Goal: Information Seeking & Learning: Check status

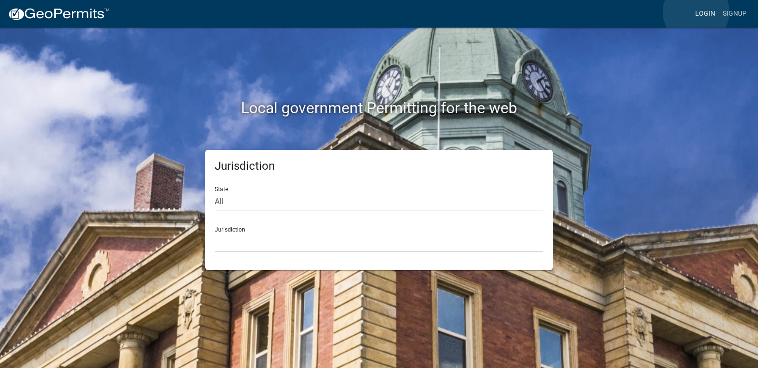
click at [696, 12] on link "Login" at bounding box center [705, 14] width 28 height 18
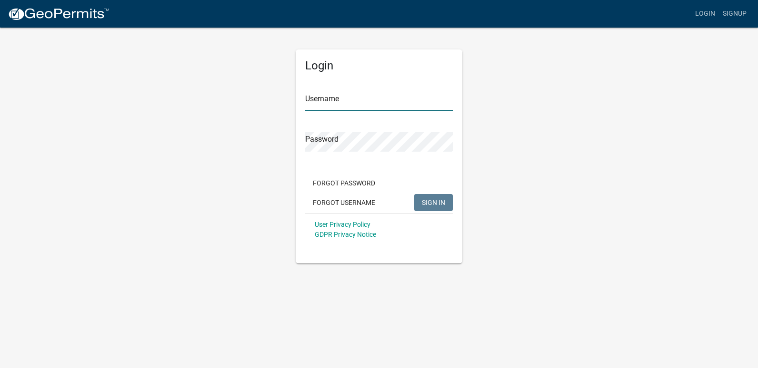
type input "ricktryon"
click at [436, 204] on span "SIGN IN" at bounding box center [433, 203] width 23 height 8
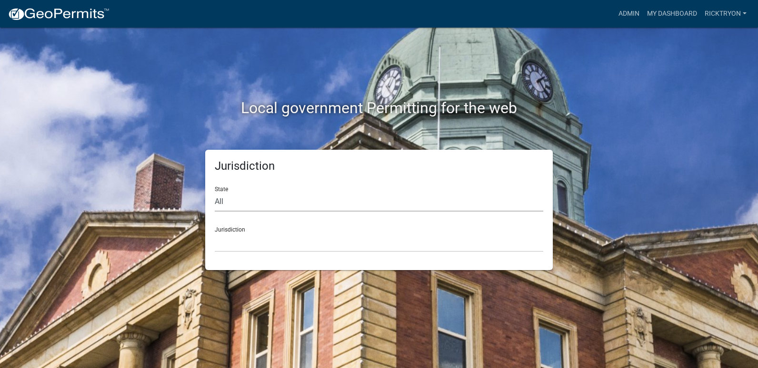
click at [230, 201] on select "All [US_STATE] [US_STATE] [US_STATE] [US_STATE] [US_STATE] [US_STATE] [US_STATE…" at bounding box center [379, 202] width 328 height 20
select select "[US_STATE]"
click at [215, 192] on select "All [US_STATE] [US_STATE] [US_STATE] [US_STATE] [US_STATE] [US_STATE] [US_STATE…" at bounding box center [379, 202] width 328 height 20
click at [246, 239] on select "City of [GEOGRAPHIC_DATA], [US_STATE] City of [GEOGRAPHIC_DATA], [US_STATE] Cit…" at bounding box center [379, 243] width 328 height 20
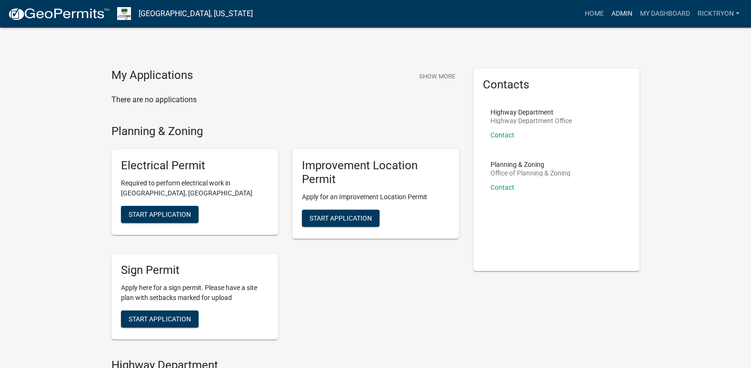
click at [607, 10] on link "Admin" at bounding box center [621, 14] width 29 height 18
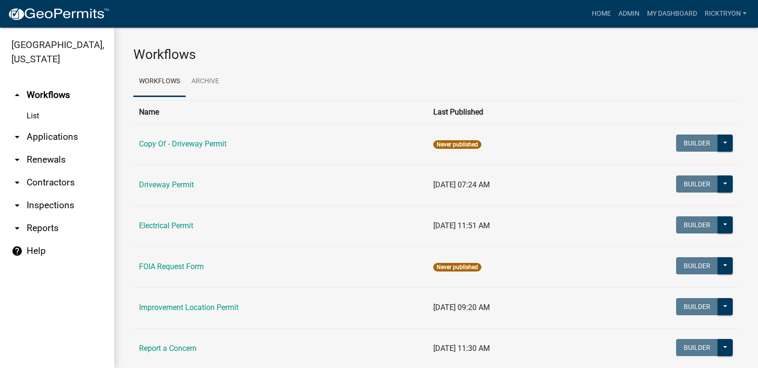
click at [17, 137] on icon "arrow_drop_down" at bounding box center [16, 136] width 11 height 11
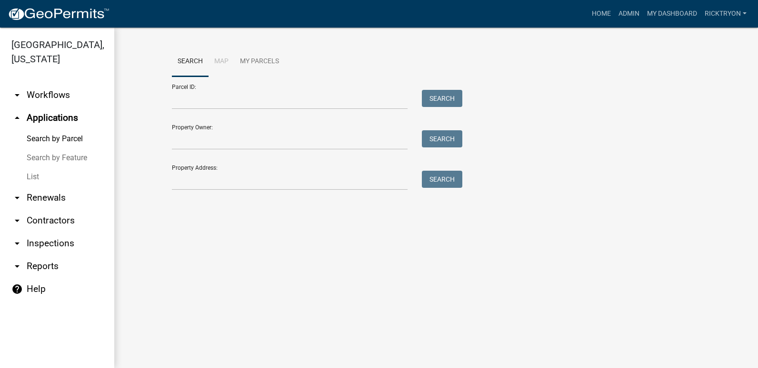
click at [30, 174] on link "List" at bounding box center [57, 177] width 114 height 19
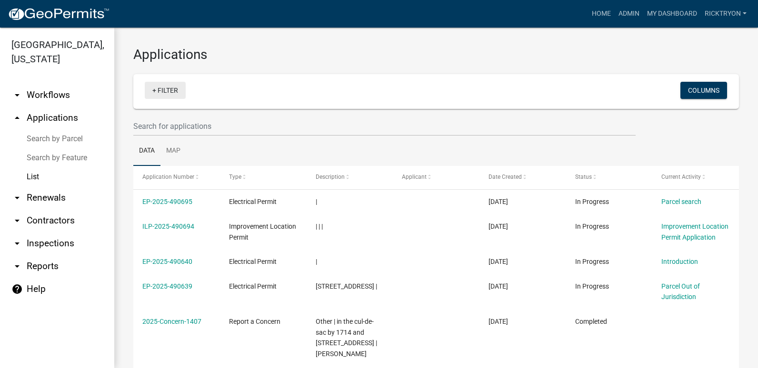
click at [167, 91] on link "+ Filter" at bounding box center [165, 90] width 41 height 17
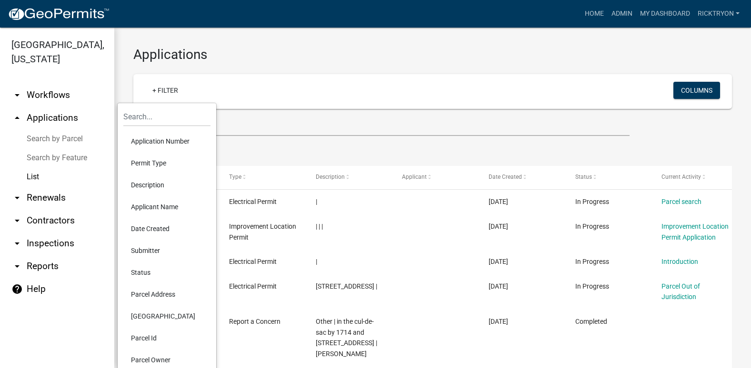
click at [149, 137] on li "Application Number" at bounding box center [166, 141] width 87 height 22
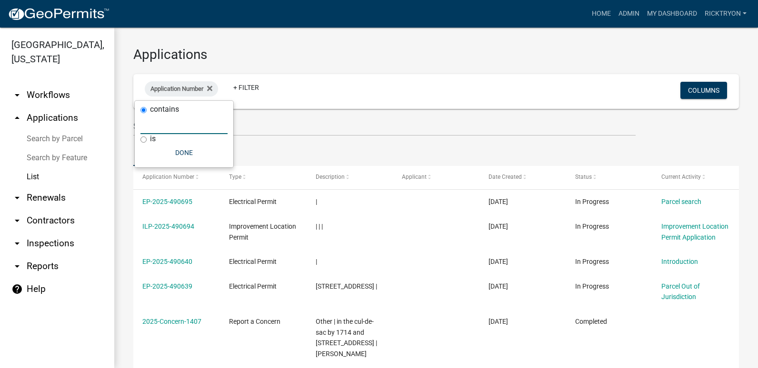
click at [164, 127] on input "text" at bounding box center [183, 125] width 87 height 20
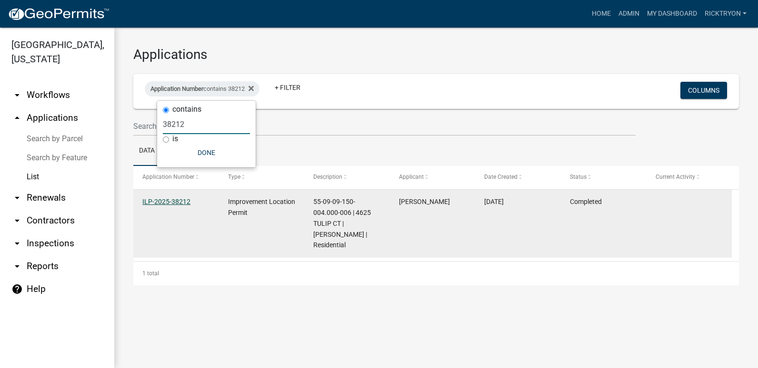
type input "38212"
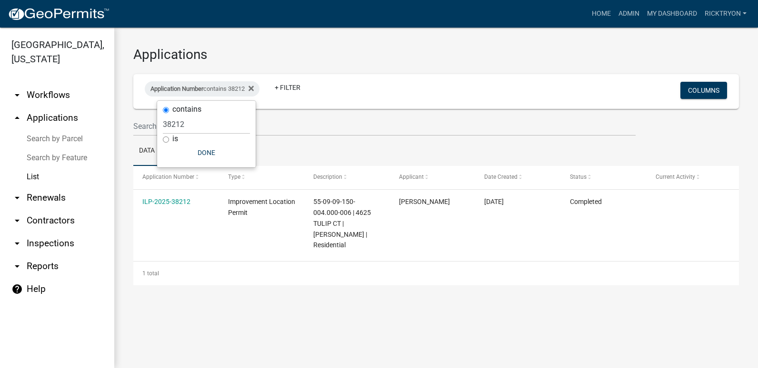
click at [179, 202] on link "ILP-2025-38212" at bounding box center [166, 202] width 48 height 8
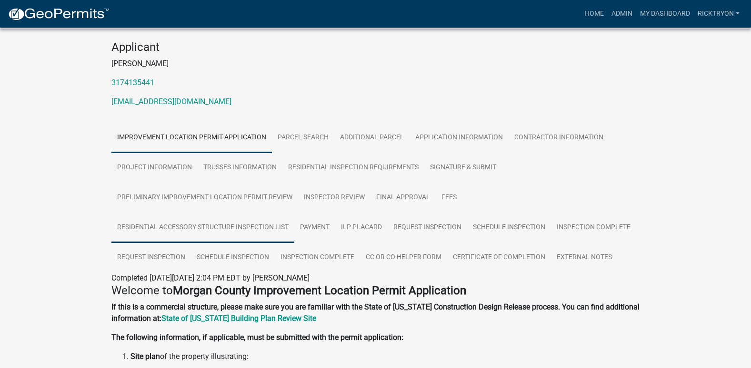
scroll to position [95, 0]
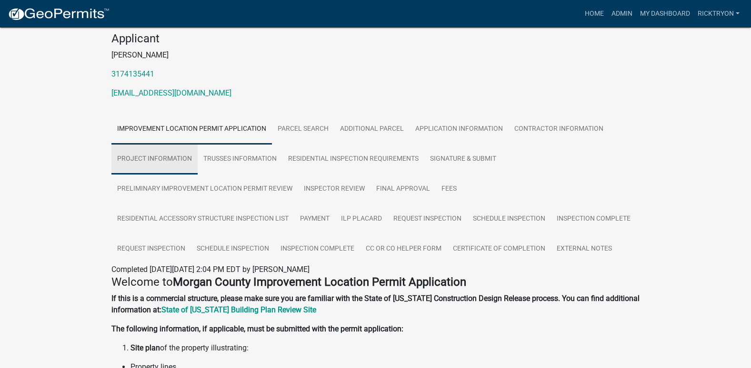
click at [172, 162] on link "Project Information" at bounding box center [154, 159] width 86 height 30
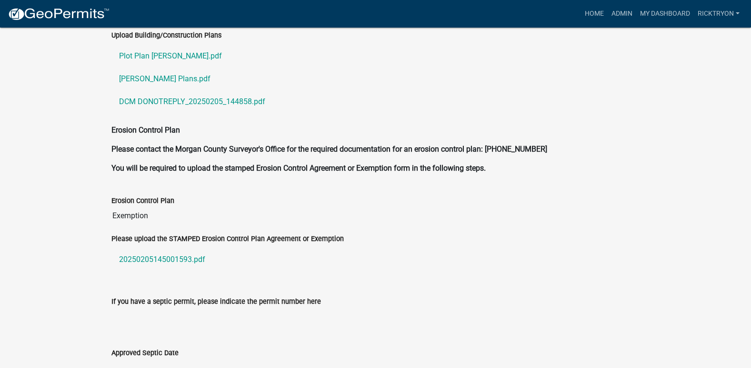
scroll to position [2058, 0]
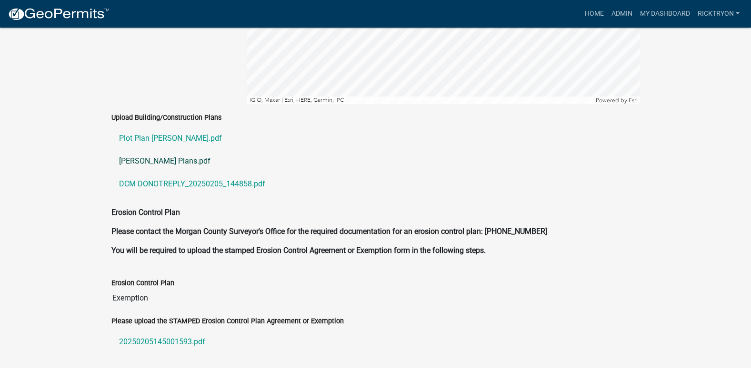
click at [149, 150] on link "[PERSON_NAME] Plans.pdf" at bounding box center [375, 161] width 528 height 23
click at [152, 174] on link "DCM DONOTREPLY_20250205_144858.pdf" at bounding box center [375, 184] width 528 height 23
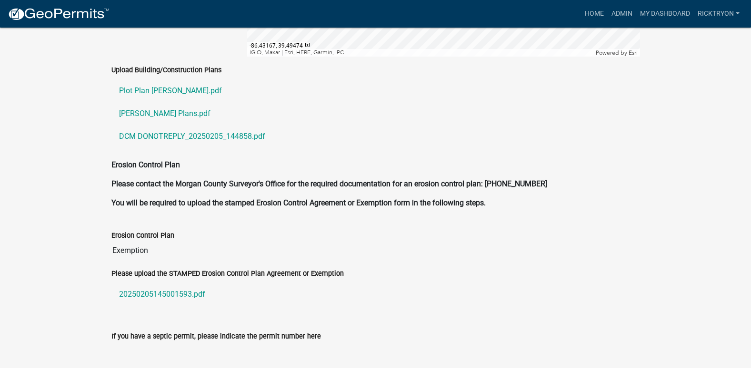
scroll to position [2413, 0]
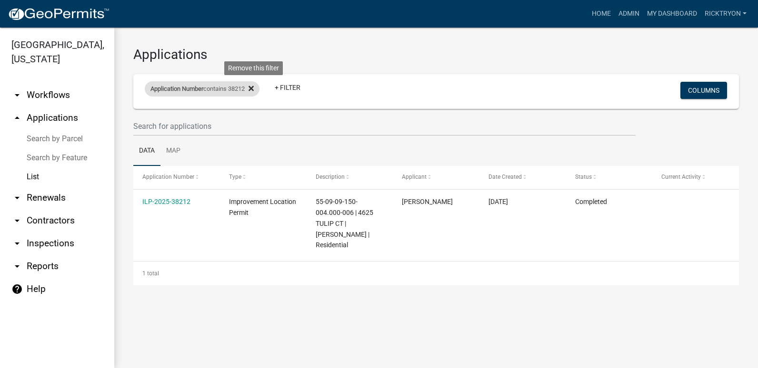
click at [254, 89] on icon at bounding box center [250, 88] width 5 height 5
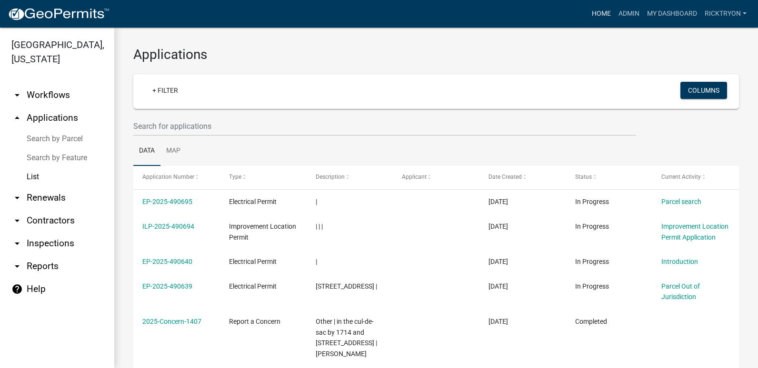
click at [606, 13] on link "Home" at bounding box center [601, 14] width 27 height 18
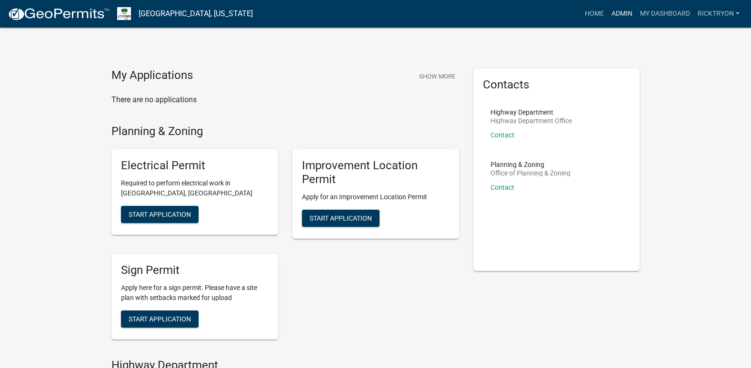
click at [611, 10] on link "Admin" at bounding box center [621, 14] width 29 height 18
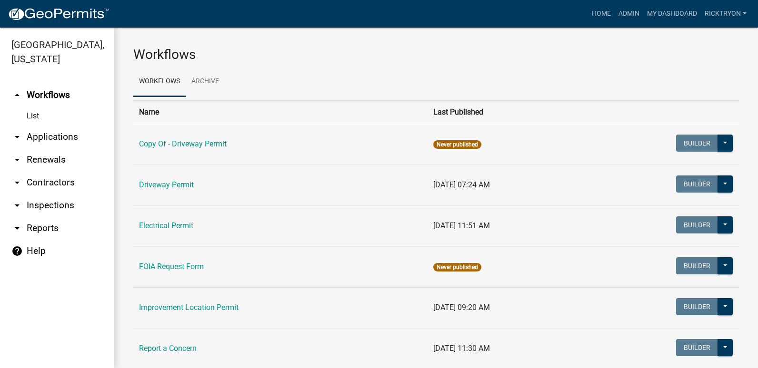
click at [21, 139] on link "arrow_drop_down Applications" at bounding box center [57, 137] width 114 height 23
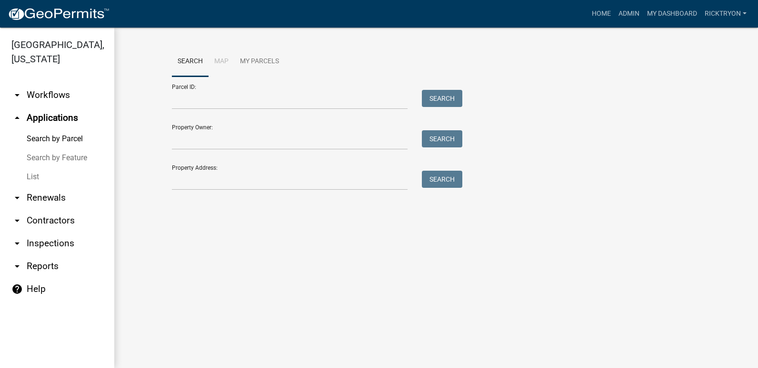
click at [26, 179] on link "List" at bounding box center [57, 177] width 114 height 19
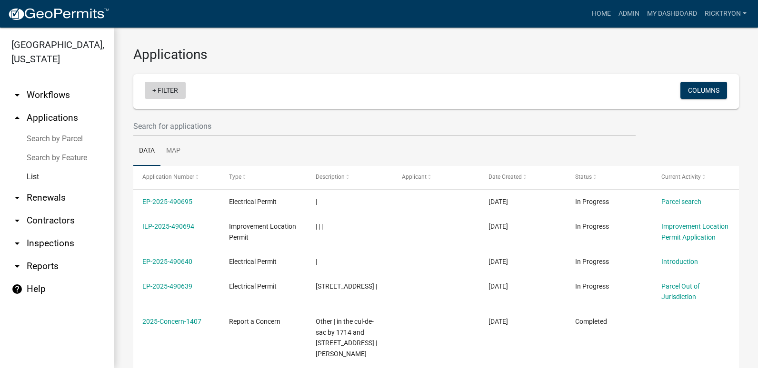
click at [151, 91] on link "+ Filter" at bounding box center [165, 90] width 41 height 17
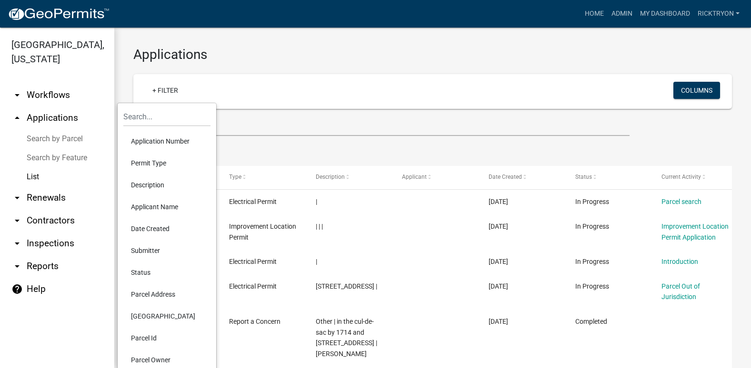
click at [154, 140] on li "Application Number" at bounding box center [166, 141] width 87 height 22
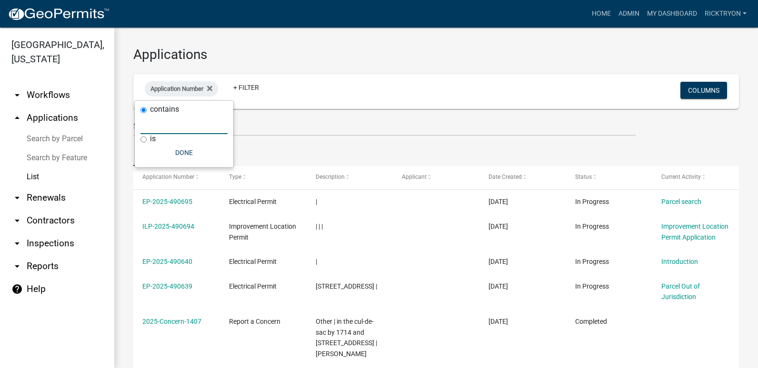
click at [156, 130] on input "text" at bounding box center [183, 125] width 87 height 20
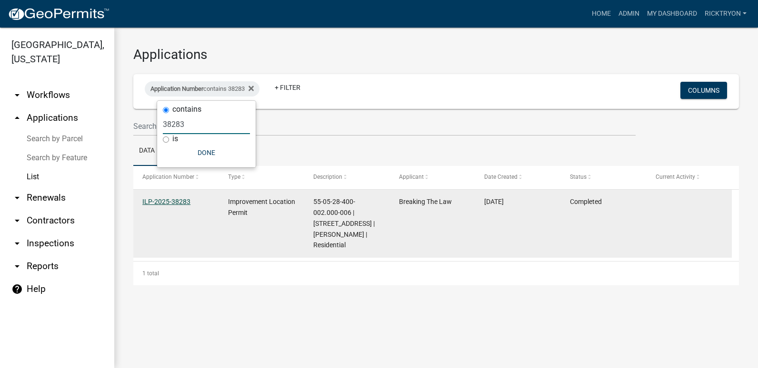
type input "38283"
click at [173, 203] on link "ILP-2025-38283" at bounding box center [166, 202] width 48 height 8
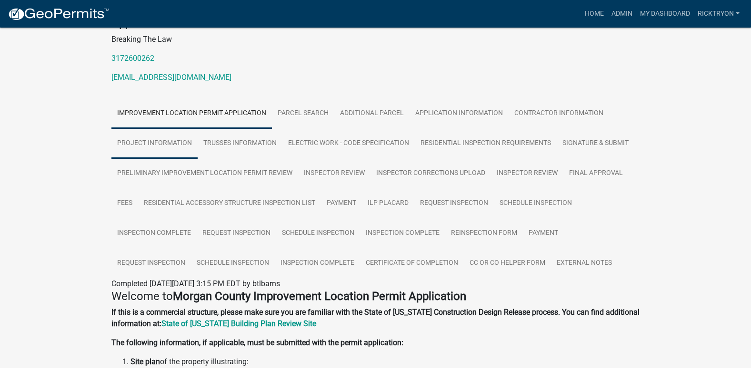
scroll to position [75, 0]
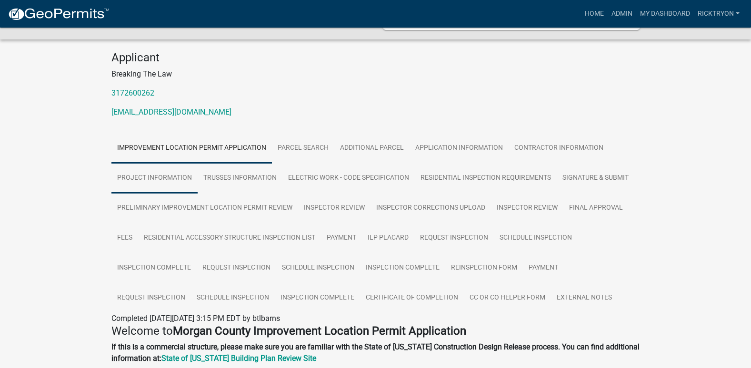
click at [139, 180] on link "Project Information" at bounding box center [154, 178] width 86 height 30
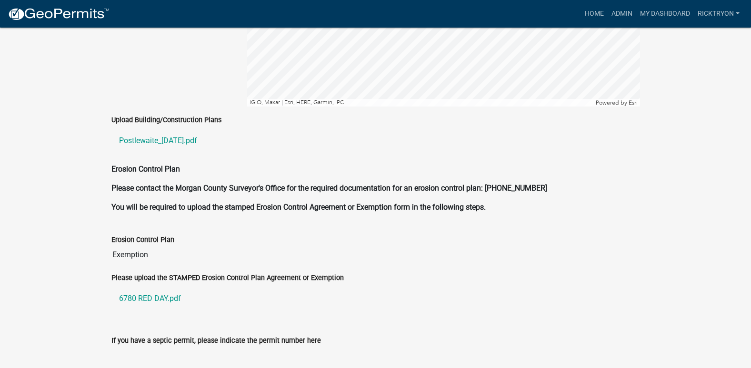
scroll to position [1979, 0]
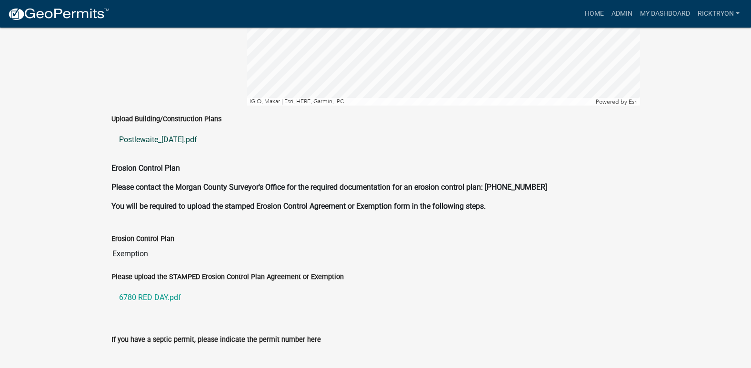
click at [149, 129] on link "Postlewaite_[DATE].pdf" at bounding box center [375, 140] width 528 height 23
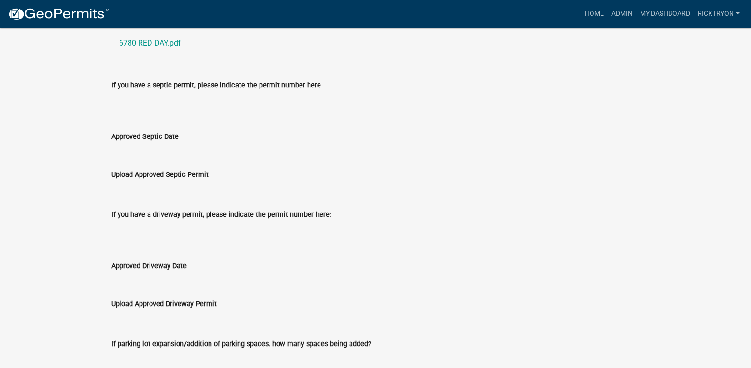
scroll to position [2289, 0]
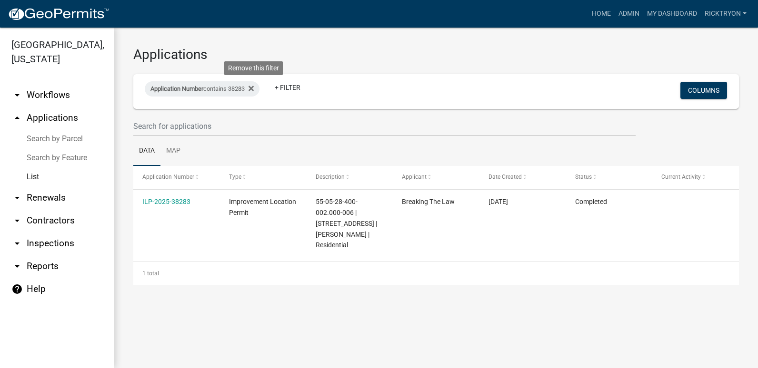
click at [254, 87] on icon at bounding box center [250, 88] width 5 height 5
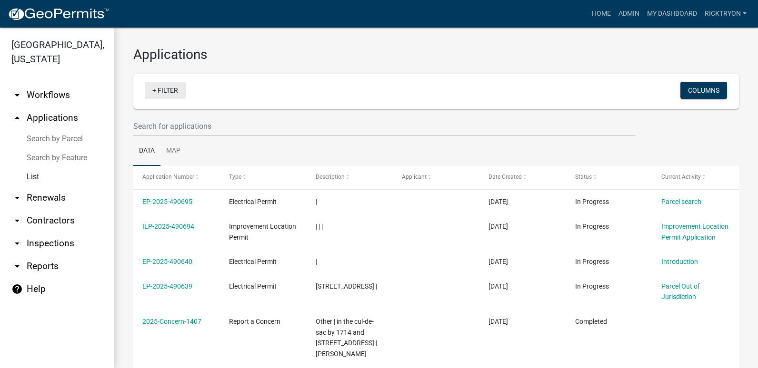
drag, startPoint x: 159, startPoint y: 90, endPoint x: 159, endPoint y: 85, distance: 4.8
click at [159, 89] on link "+ Filter" at bounding box center [165, 90] width 41 height 17
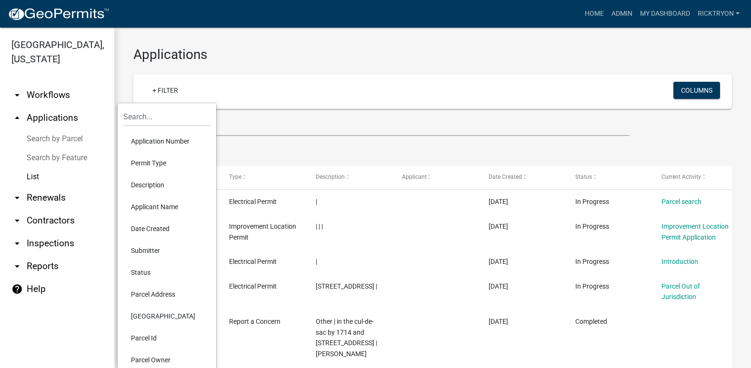
click at [158, 136] on li "Application Number" at bounding box center [166, 141] width 87 height 22
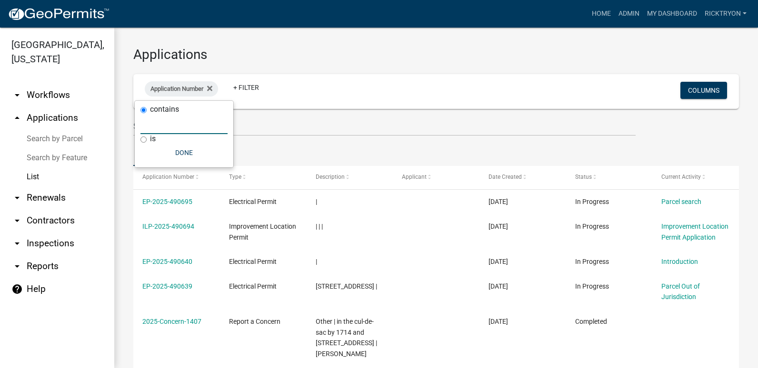
click at [147, 131] on input "text" at bounding box center [183, 125] width 87 height 20
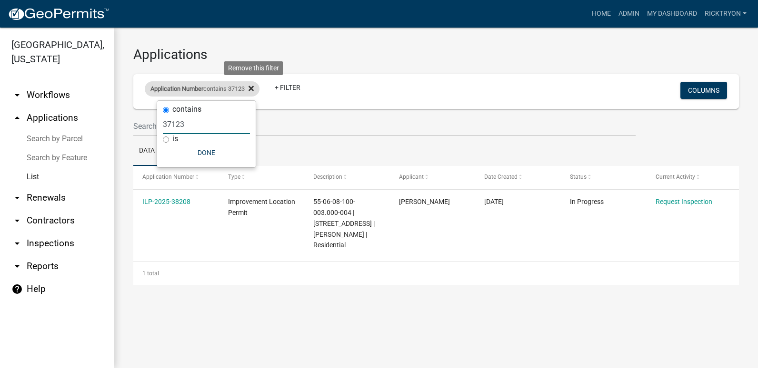
type input "37123"
click at [254, 85] on icon at bounding box center [250, 89] width 5 height 8
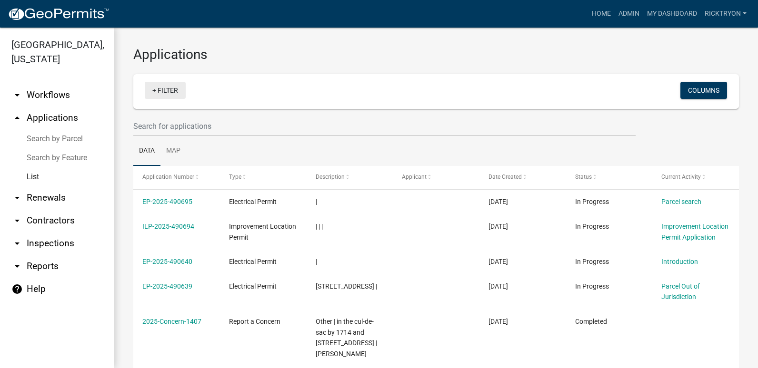
click at [164, 89] on link "+ Filter" at bounding box center [165, 90] width 41 height 17
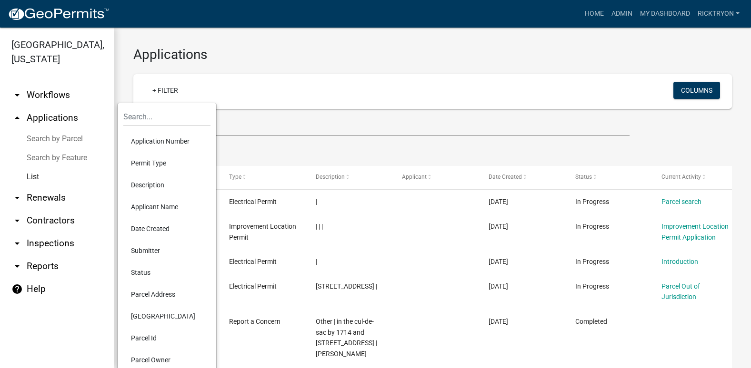
click at [163, 142] on li "Application Number" at bounding box center [166, 141] width 87 height 22
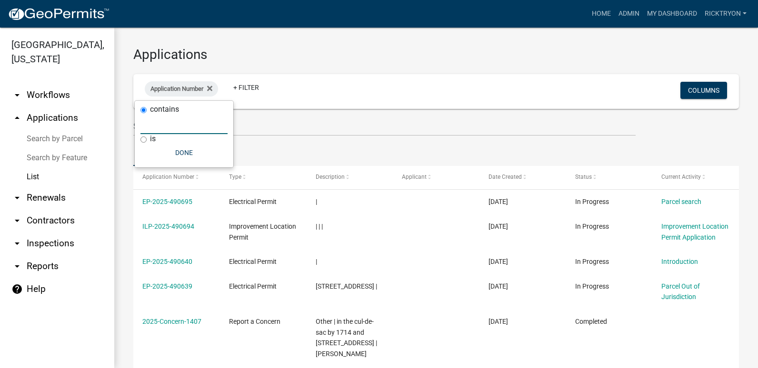
click at [185, 132] on input "text" at bounding box center [183, 125] width 87 height 20
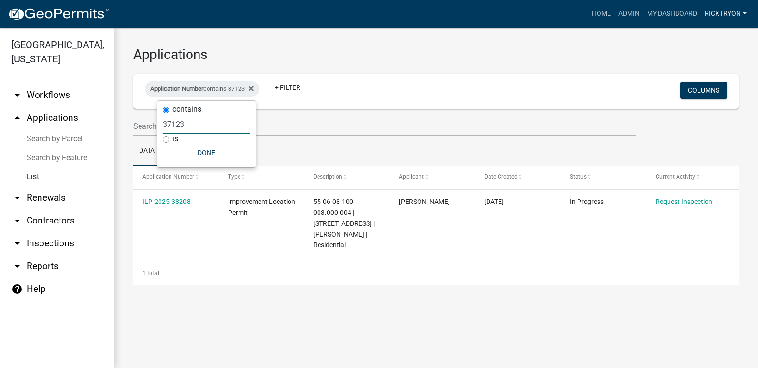
type input "37123"
click at [254, 91] on icon at bounding box center [250, 89] width 5 height 8
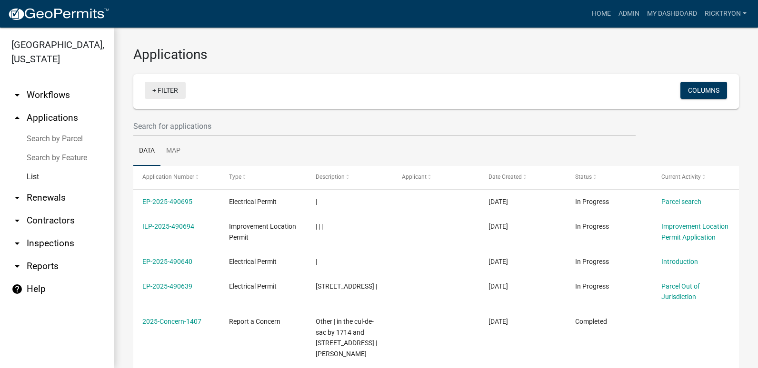
click at [156, 97] on link "+ Filter" at bounding box center [165, 90] width 41 height 17
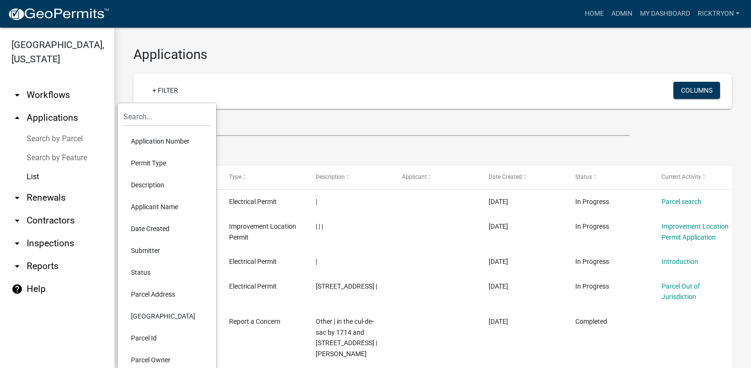
click at [150, 143] on li "Application Number" at bounding box center [166, 141] width 87 height 22
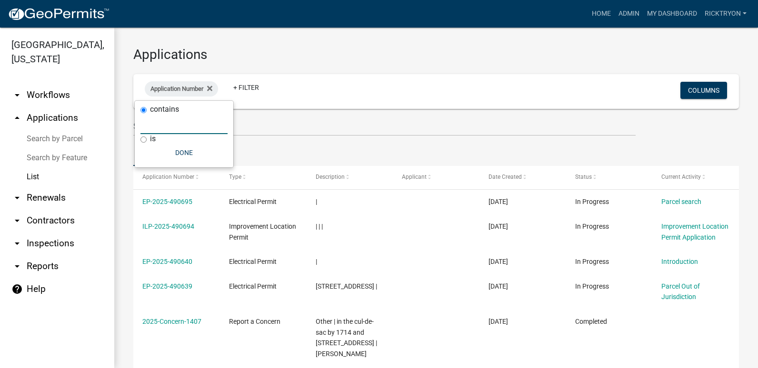
click at [166, 128] on input "text" at bounding box center [183, 125] width 87 height 20
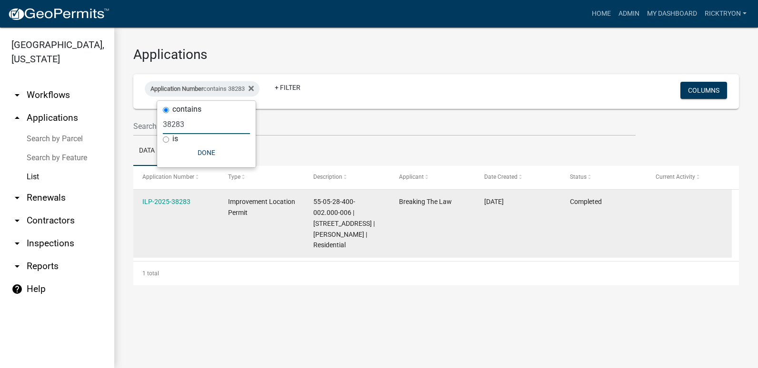
type input "38283"
click at [171, 206] on div "ILP-2025-38283" at bounding box center [175, 202] width 67 height 11
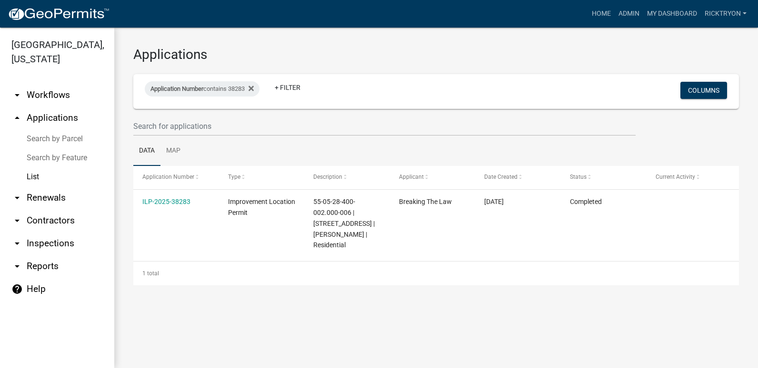
click at [167, 206] on link "ILP-2025-38283" at bounding box center [166, 202] width 48 height 8
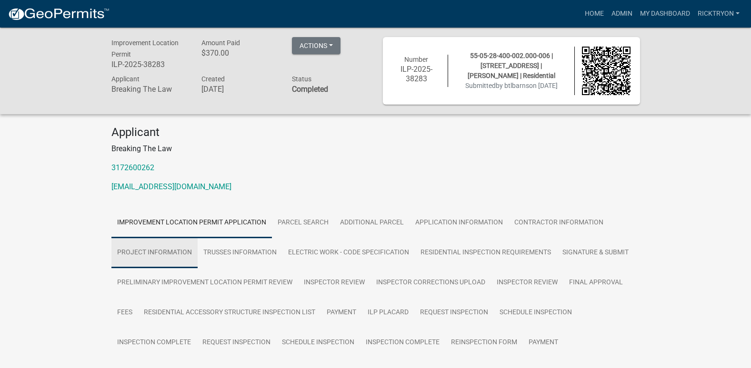
click at [162, 254] on link "Project Information" at bounding box center [154, 253] width 86 height 30
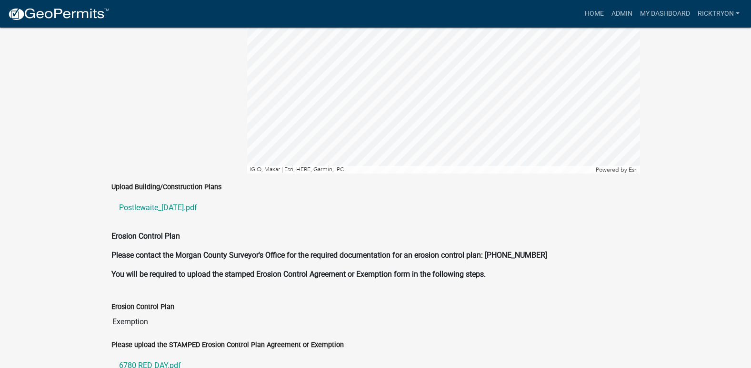
scroll to position [1952, 0]
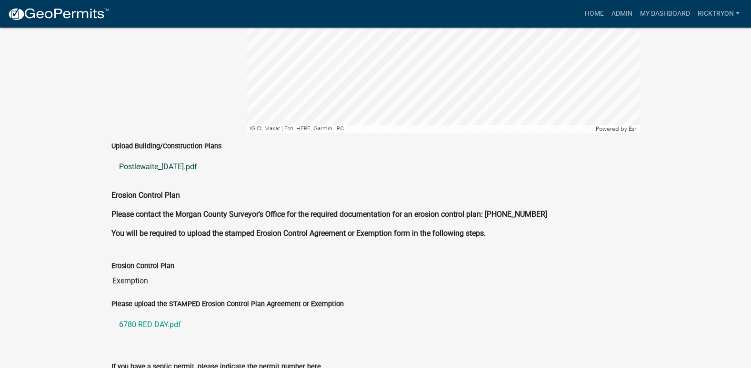
click at [184, 156] on link "Postlewaite_[DATE].pdf" at bounding box center [375, 167] width 528 height 23
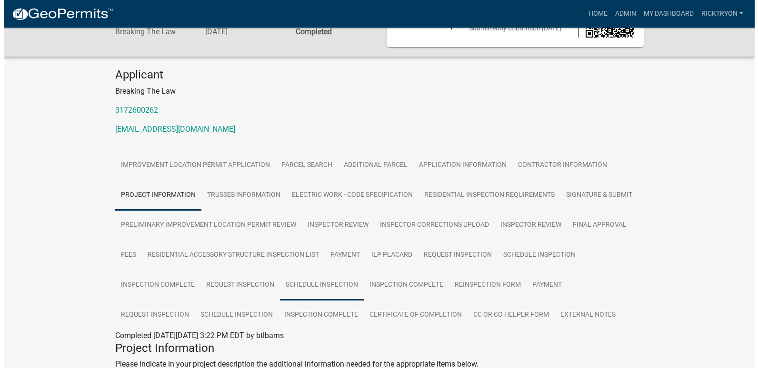
scroll to position [0, 0]
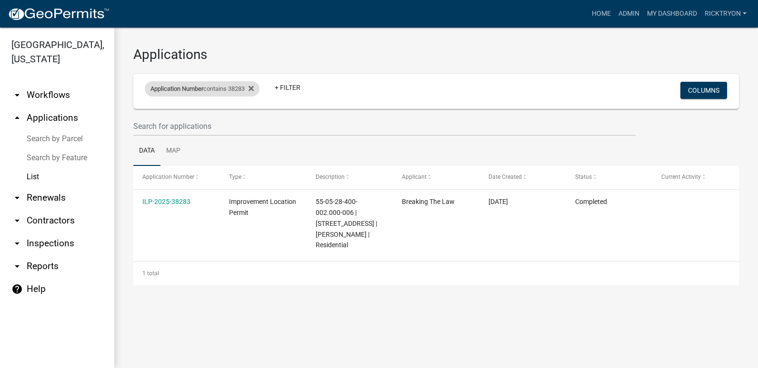
click at [258, 89] on div "Application Number contains 38283" at bounding box center [202, 88] width 115 height 15
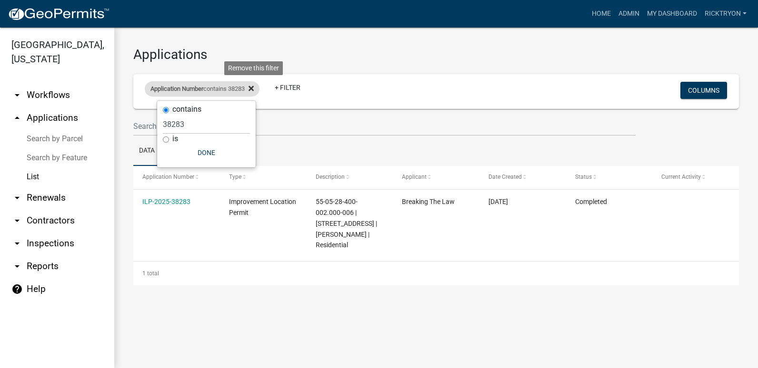
click at [254, 89] on icon at bounding box center [250, 88] width 5 height 5
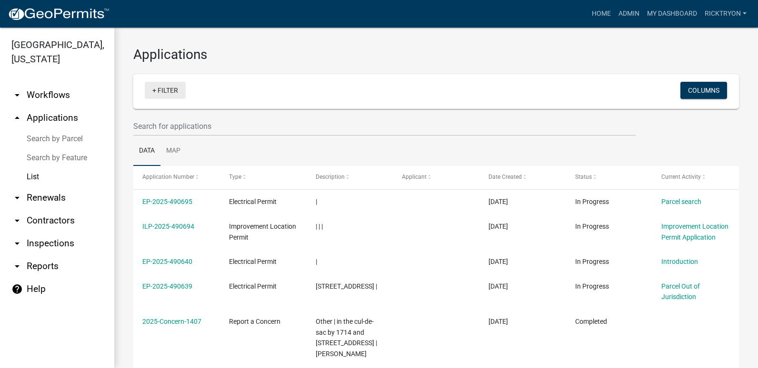
click at [174, 91] on link "+ Filter" at bounding box center [165, 90] width 41 height 17
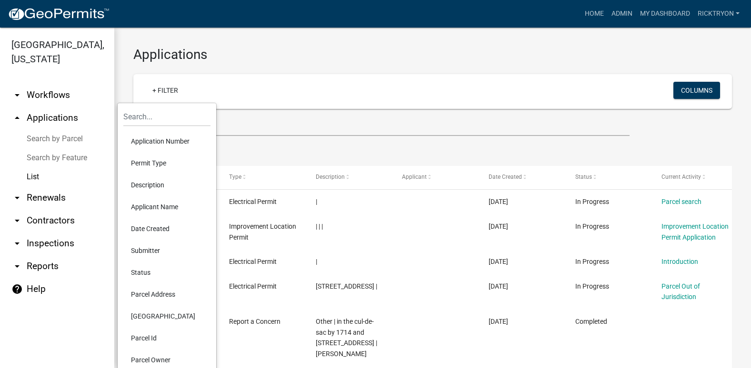
click at [166, 138] on li "Application Number" at bounding box center [166, 141] width 87 height 22
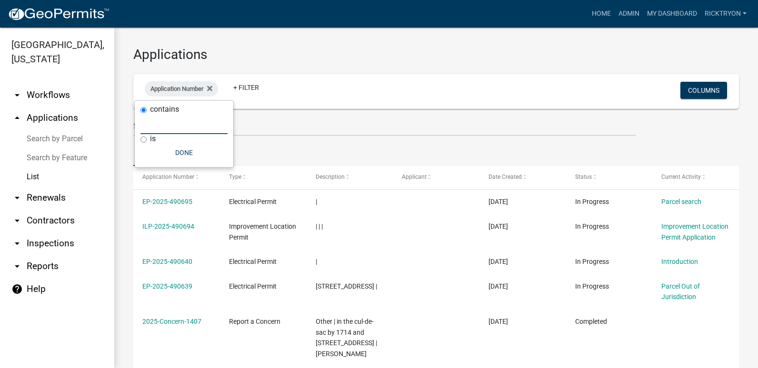
click at [166, 128] on input "text" at bounding box center [183, 125] width 87 height 20
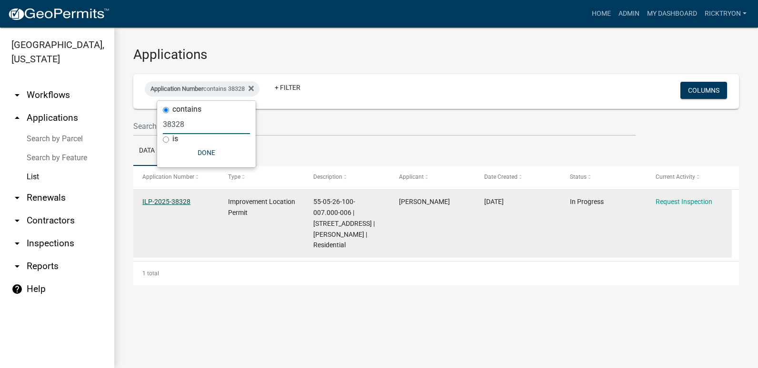
type input "38328"
click at [163, 202] on link "ILP-2025-38328" at bounding box center [166, 202] width 48 height 8
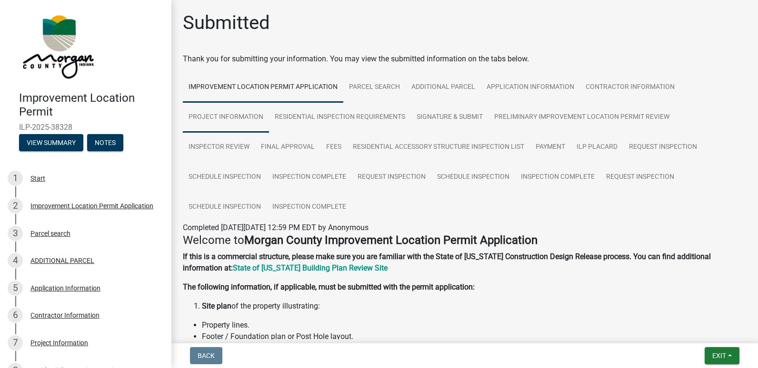
click at [236, 117] on link "Project Information" at bounding box center [226, 117] width 86 height 30
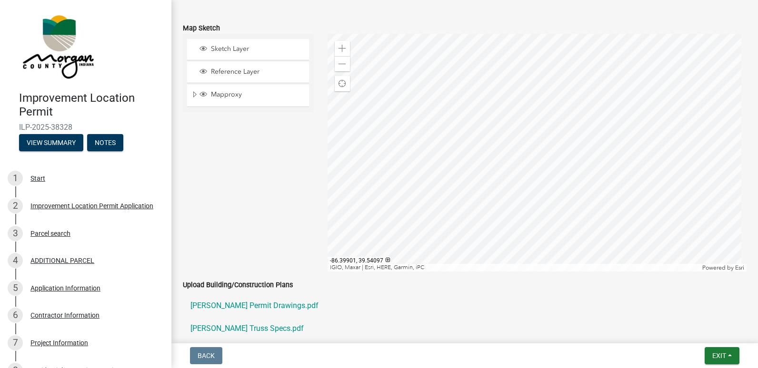
scroll to position [1714, 0]
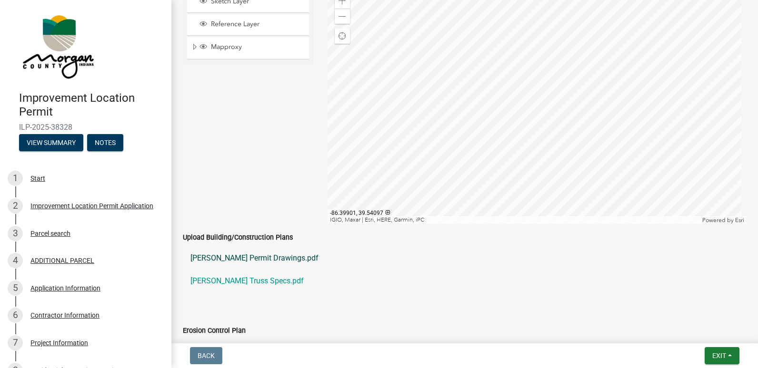
click at [249, 257] on link "[PERSON_NAME] Permit Drawings.pdf" at bounding box center [465, 258] width 564 height 23
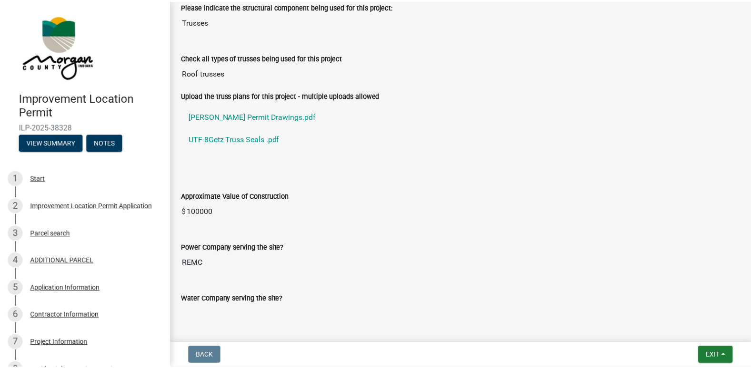
scroll to position [857, 0]
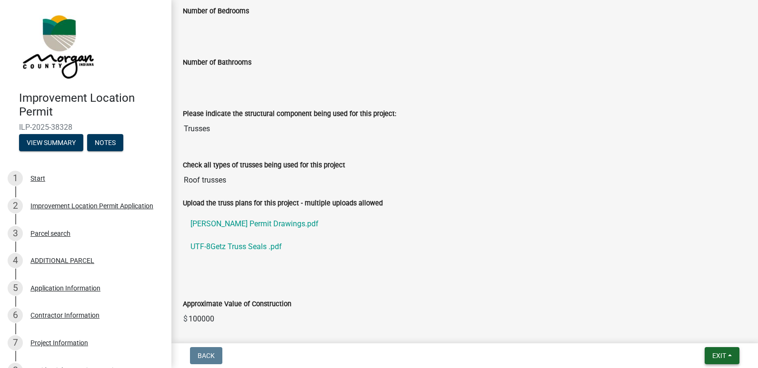
click at [721, 354] on span "Exit" at bounding box center [719, 356] width 14 height 8
click at [692, 334] on button "Save & Exit" at bounding box center [701, 331] width 76 height 23
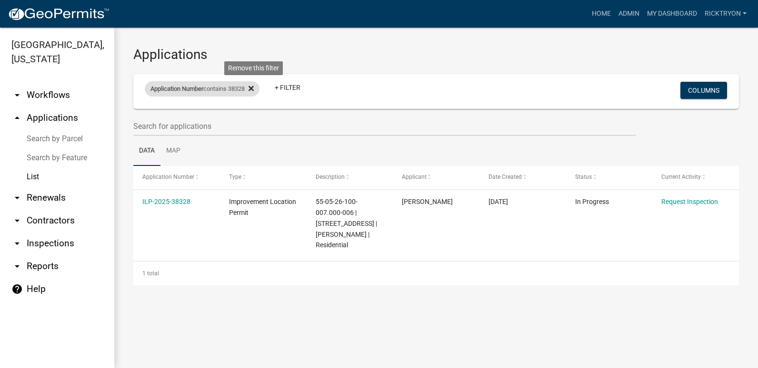
click at [254, 89] on icon at bounding box center [250, 89] width 5 height 8
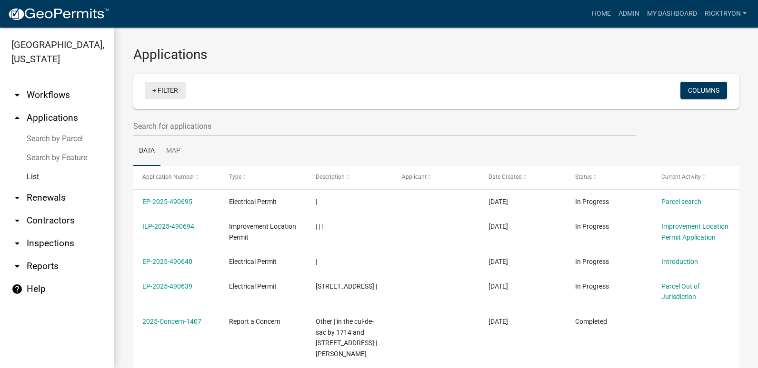
click at [167, 90] on link "+ Filter" at bounding box center [165, 90] width 41 height 17
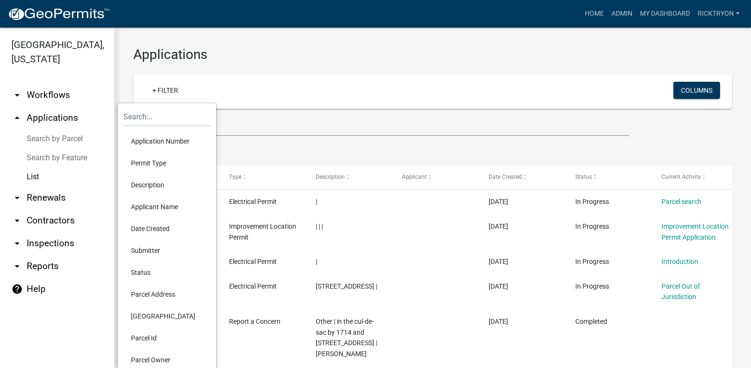
click at [161, 148] on li "Application Number" at bounding box center [166, 141] width 87 height 22
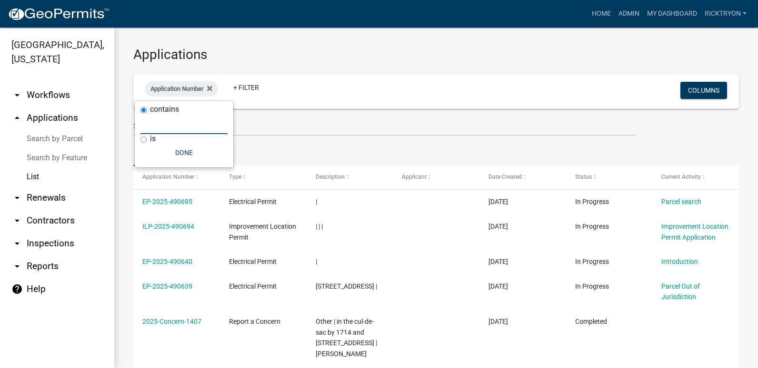
click at [167, 123] on input "text" at bounding box center [183, 125] width 87 height 20
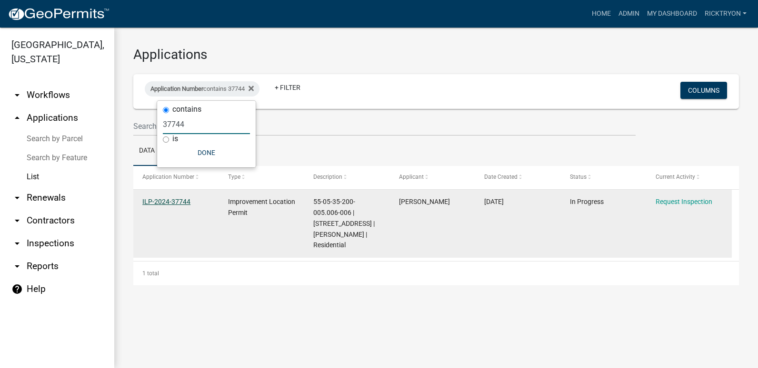
type input "37744"
click at [161, 202] on link "ILP-2024-37744" at bounding box center [166, 202] width 48 height 8
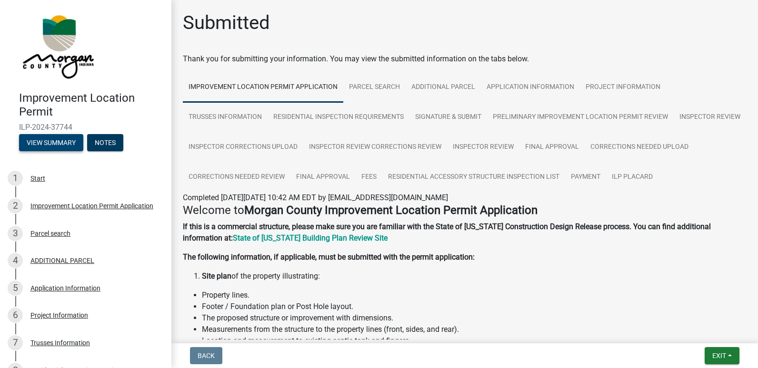
click at [61, 147] on button "View Summary" at bounding box center [51, 142] width 64 height 17
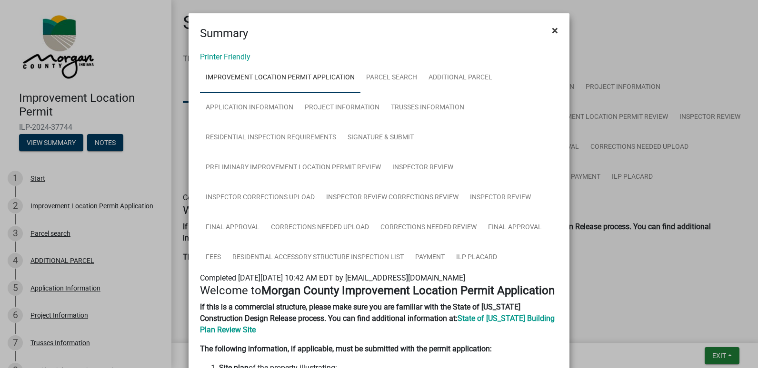
click at [552, 27] on span "×" at bounding box center [555, 30] width 6 height 13
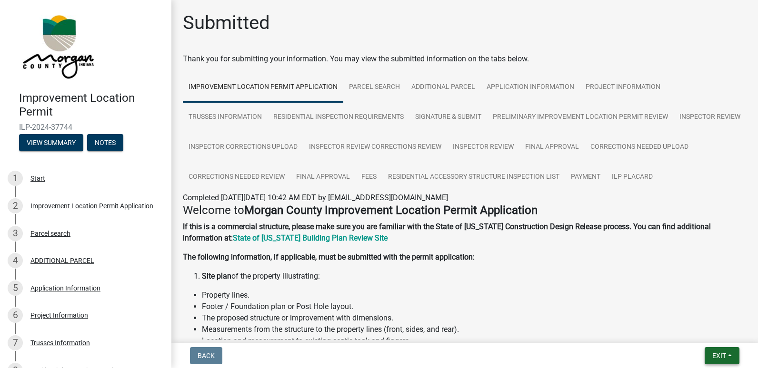
click at [727, 351] on button "Exit" at bounding box center [722, 356] width 35 height 17
click at [682, 324] on button "Save & Exit" at bounding box center [701, 331] width 76 height 23
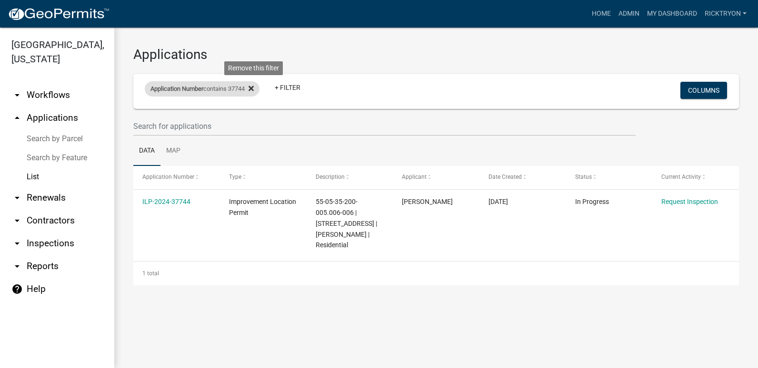
click at [254, 87] on icon at bounding box center [250, 88] width 5 height 5
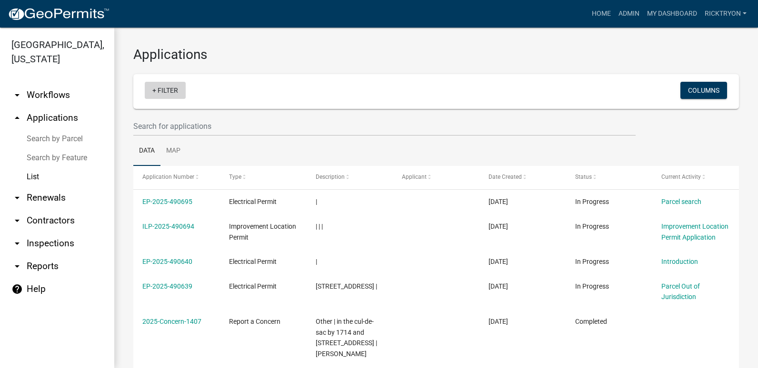
click at [166, 91] on link "+ Filter" at bounding box center [165, 90] width 41 height 17
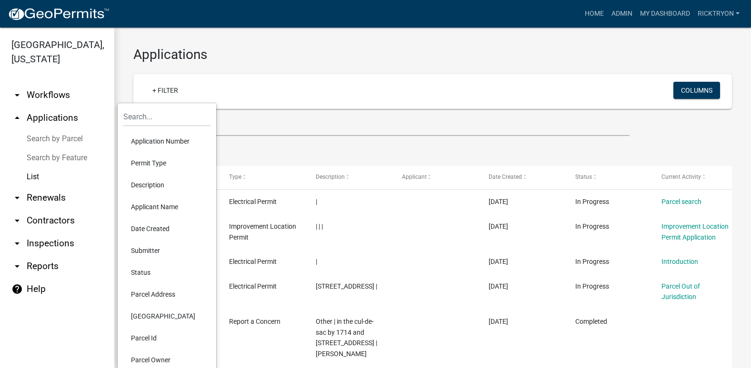
click at [152, 139] on li "Application Number" at bounding box center [166, 141] width 87 height 22
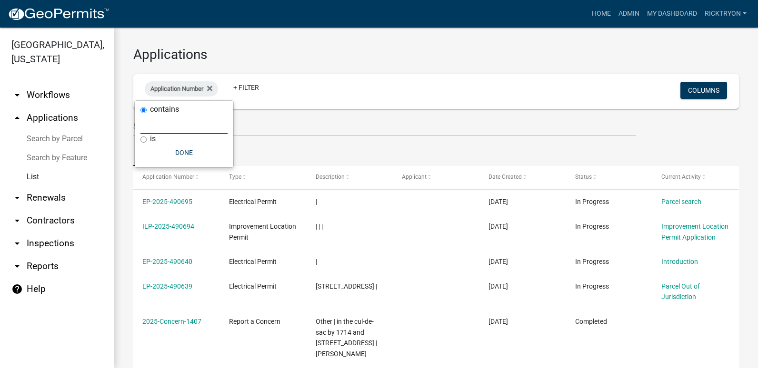
click at [149, 126] on input "text" at bounding box center [183, 125] width 87 height 20
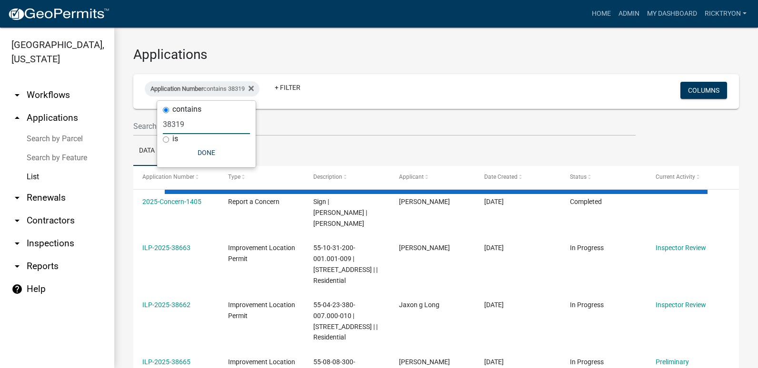
type input "38319"
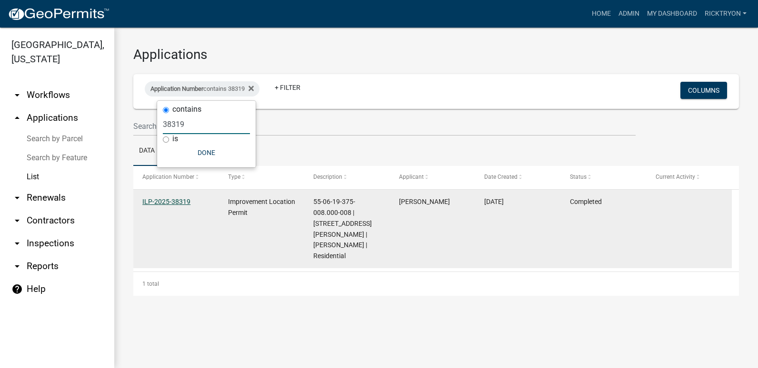
click at [173, 202] on link "ILP-2025-38319" at bounding box center [166, 202] width 48 height 8
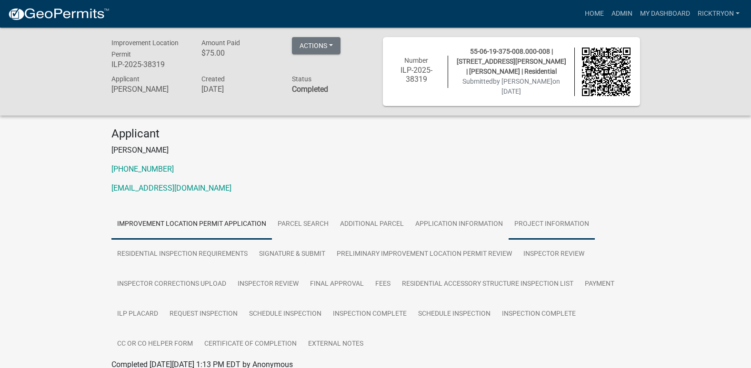
click at [542, 225] on link "Project Information" at bounding box center [551, 224] width 86 height 30
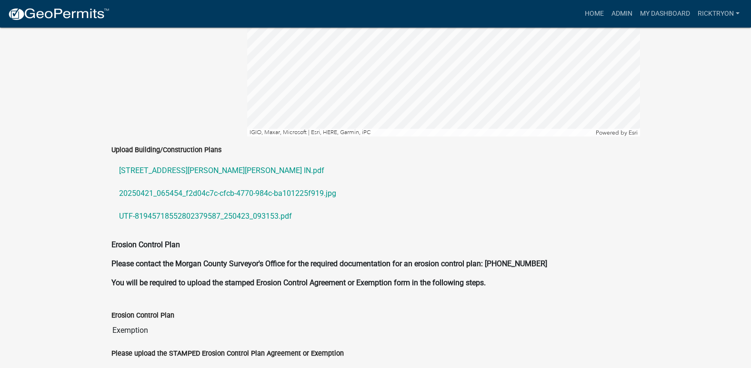
scroll to position [1888, 0]
click at [171, 159] on link "[STREET_ADDRESS][PERSON_NAME][PERSON_NAME] IN.pdf" at bounding box center [375, 170] width 528 height 23
click at [146, 183] on link "20250421_065454_f2d04c7c-cfcb-4770-984c-ba101225f919.jpg" at bounding box center [375, 193] width 528 height 23
click at [176, 206] on link "UTF-81945718552802379587_250423_093153.pdf" at bounding box center [375, 216] width 528 height 23
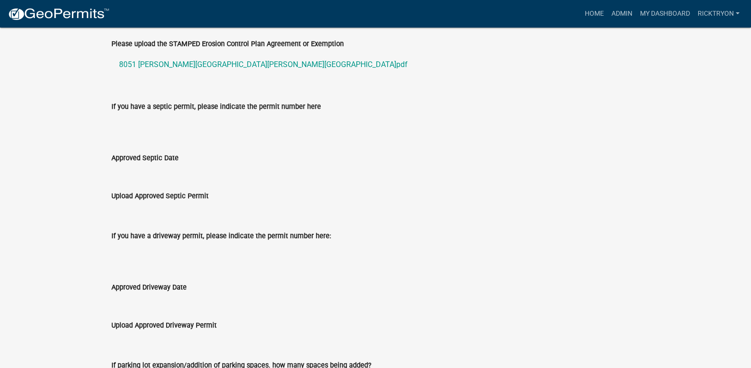
scroll to position [2274, 0]
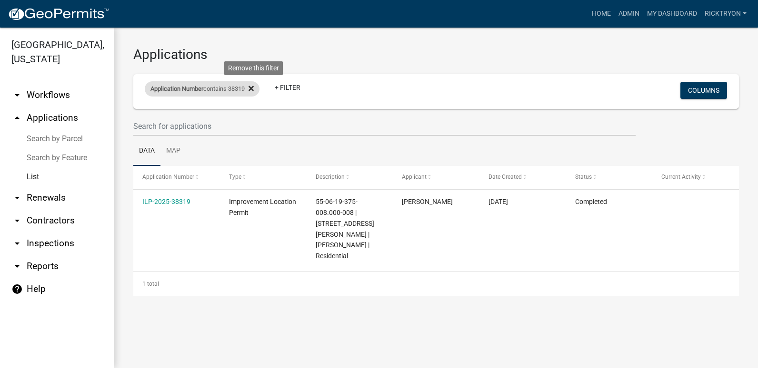
click at [254, 88] on icon at bounding box center [250, 88] width 5 height 5
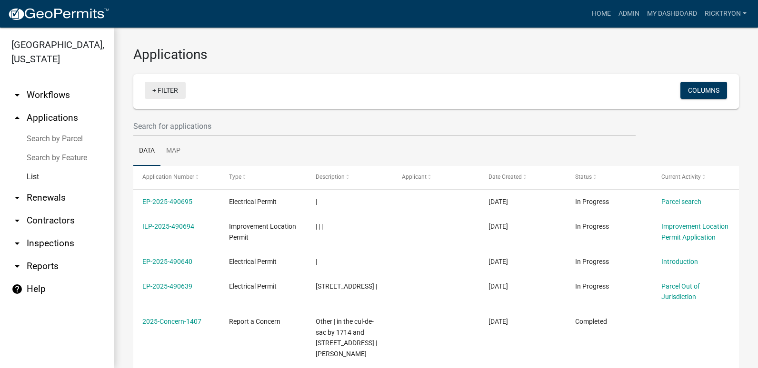
click at [173, 93] on link "+ Filter" at bounding box center [165, 90] width 41 height 17
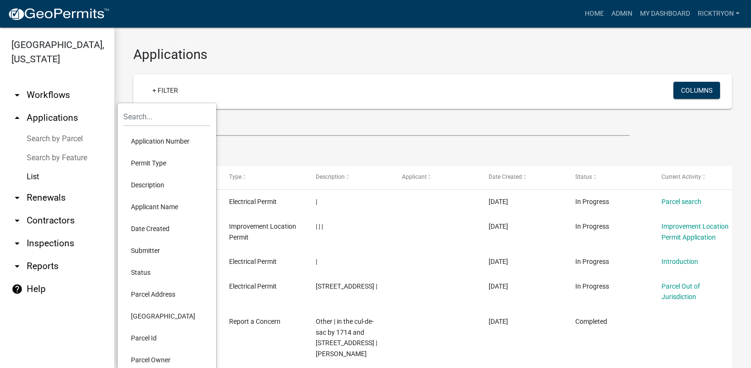
click at [172, 142] on li "Application Number" at bounding box center [166, 141] width 87 height 22
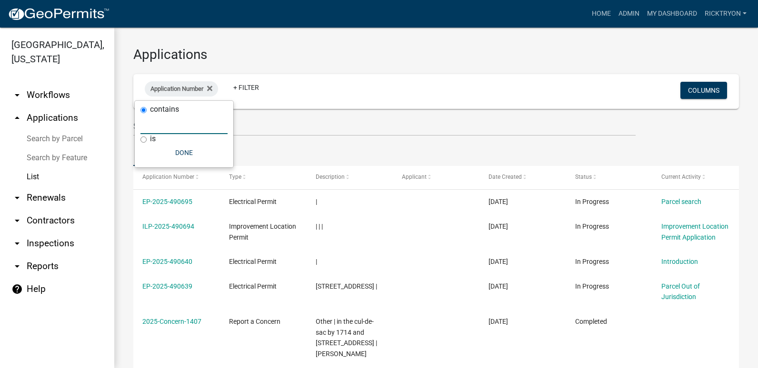
click at [160, 129] on input "text" at bounding box center [183, 125] width 87 height 20
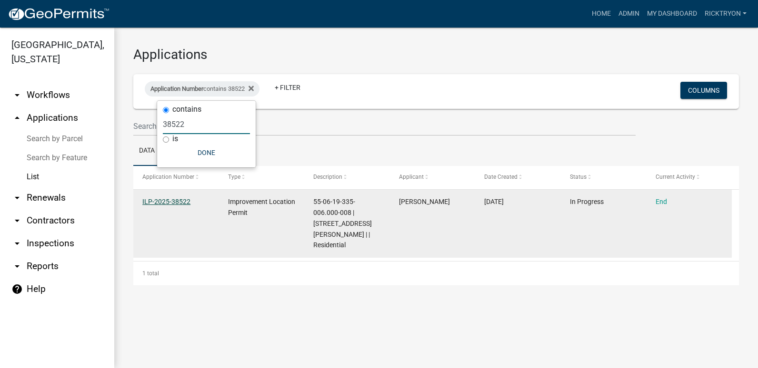
type input "38522"
click at [168, 199] on link "ILP-2025-38522" at bounding box center [166, 202] width 48 height 8
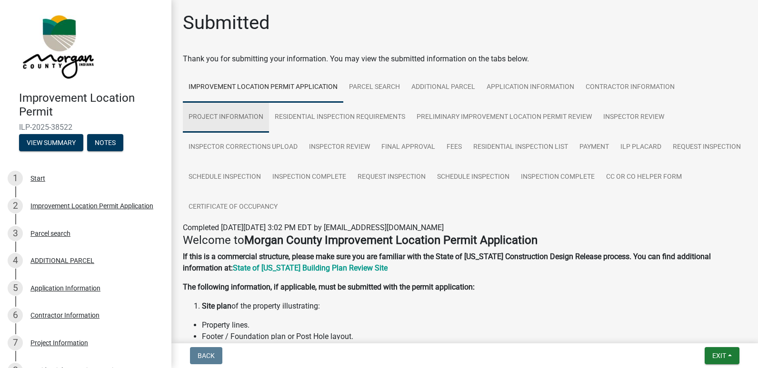
click at [233, 120] on link "Project Information" at bounding box center [226, 117] width 86 height 30
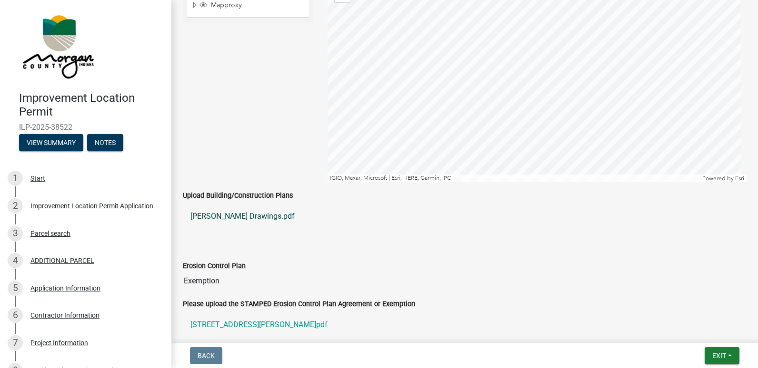
scroll to position [1668, 0]
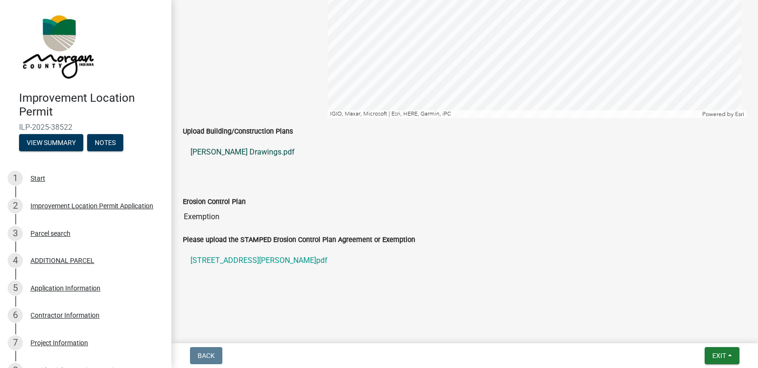
click at [227, 148] on link "[PERSON_NAME] Drawings.pdf" at bounding box center [465, 152] width 564 height 23
click at [719, 358] on span "Exit" at bounding box center [719, 356] width 14 height 8
click at [698, 335] on button "Save & Exit" at bounding box center [701, 331] width 76 height 23
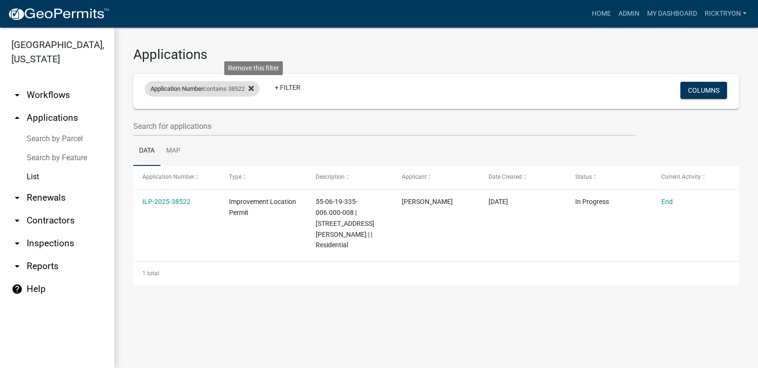
click at [254, 91] on icon at bounding box center [250, 89] width 5 height 8
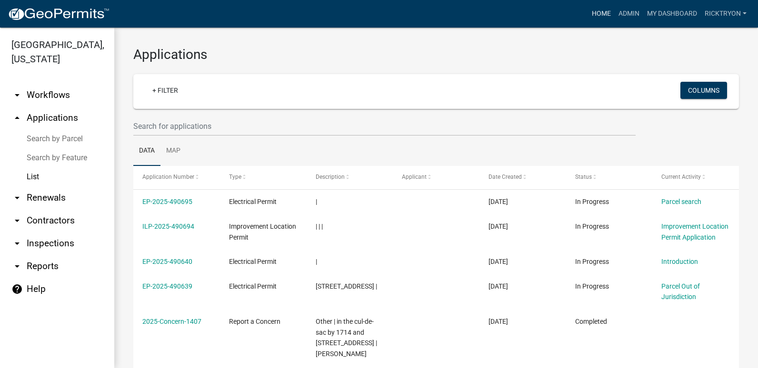
click at [598, 13] on link "Home" at bounding box center [601, 14] width 27 height 18
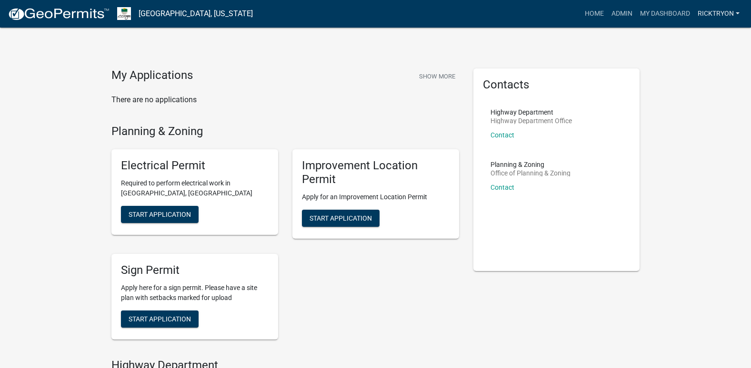
click at [721, 19] on link "ricktryon" at bounding box center [719, 14] width 50 height 18
click at [688, 94] on link "Logout" at bounding box center [705, 92] width 76 height 23
